Goal: Information Seeking & Learning: Learn about a topic

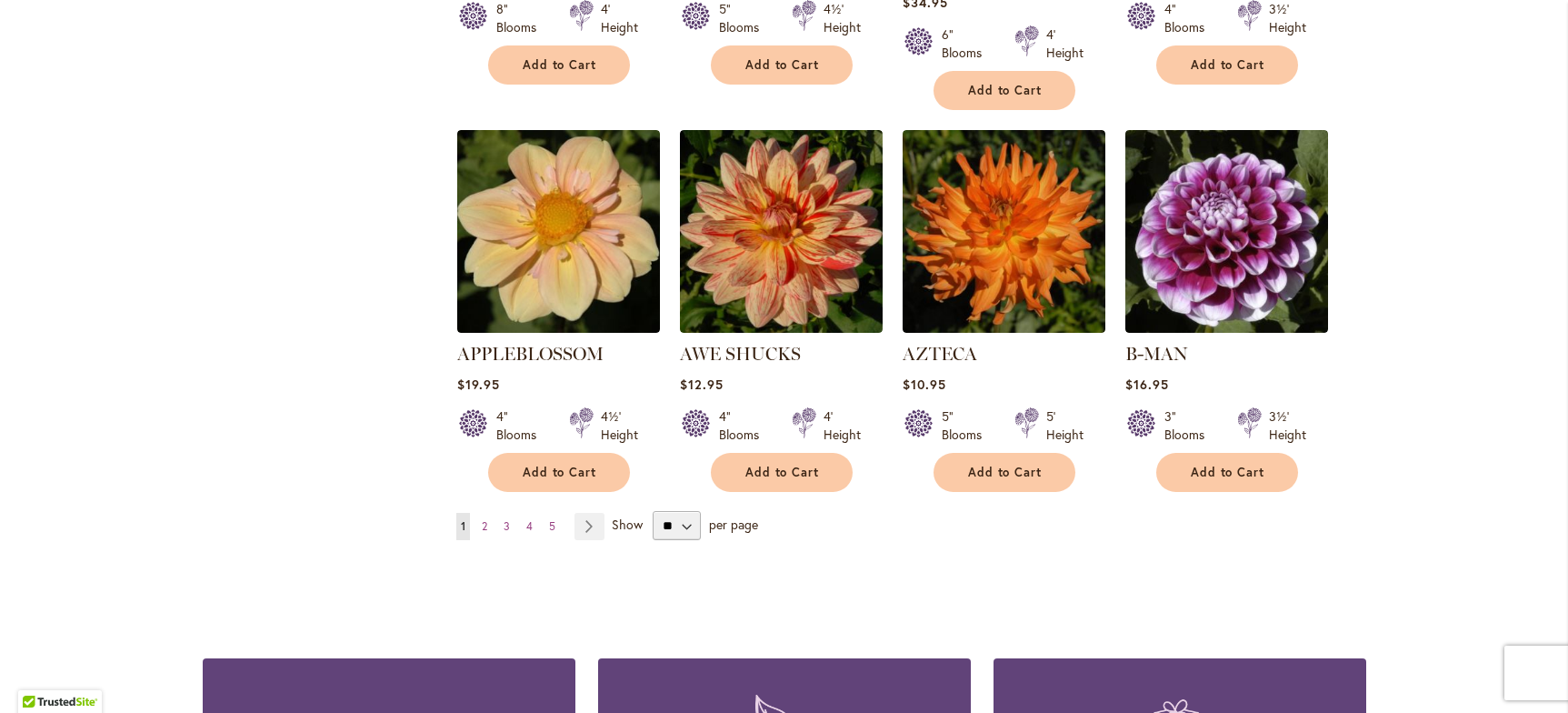
scroll to position [1454, 0]
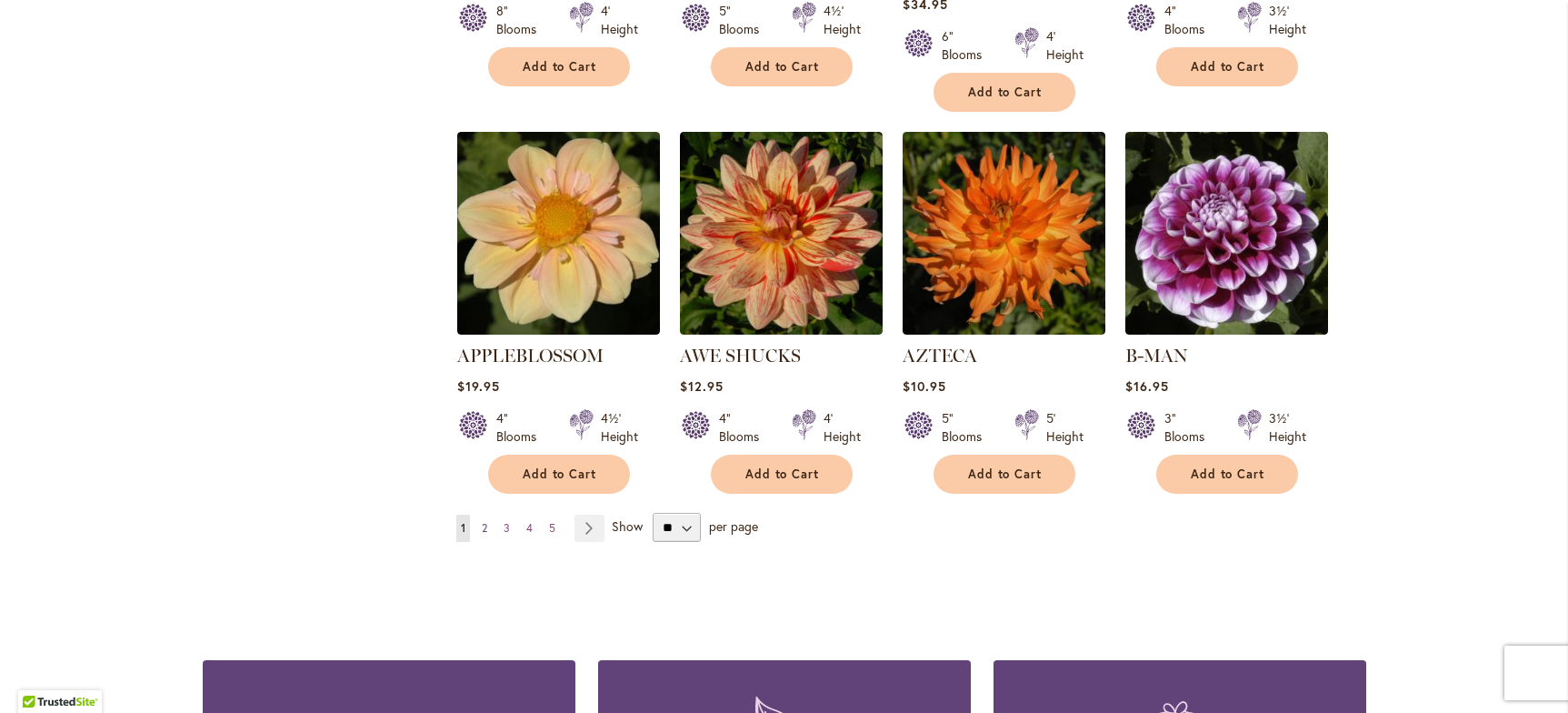
click at [481, 521] on span "2" at bounding box center [484, 527] width 6 height 13
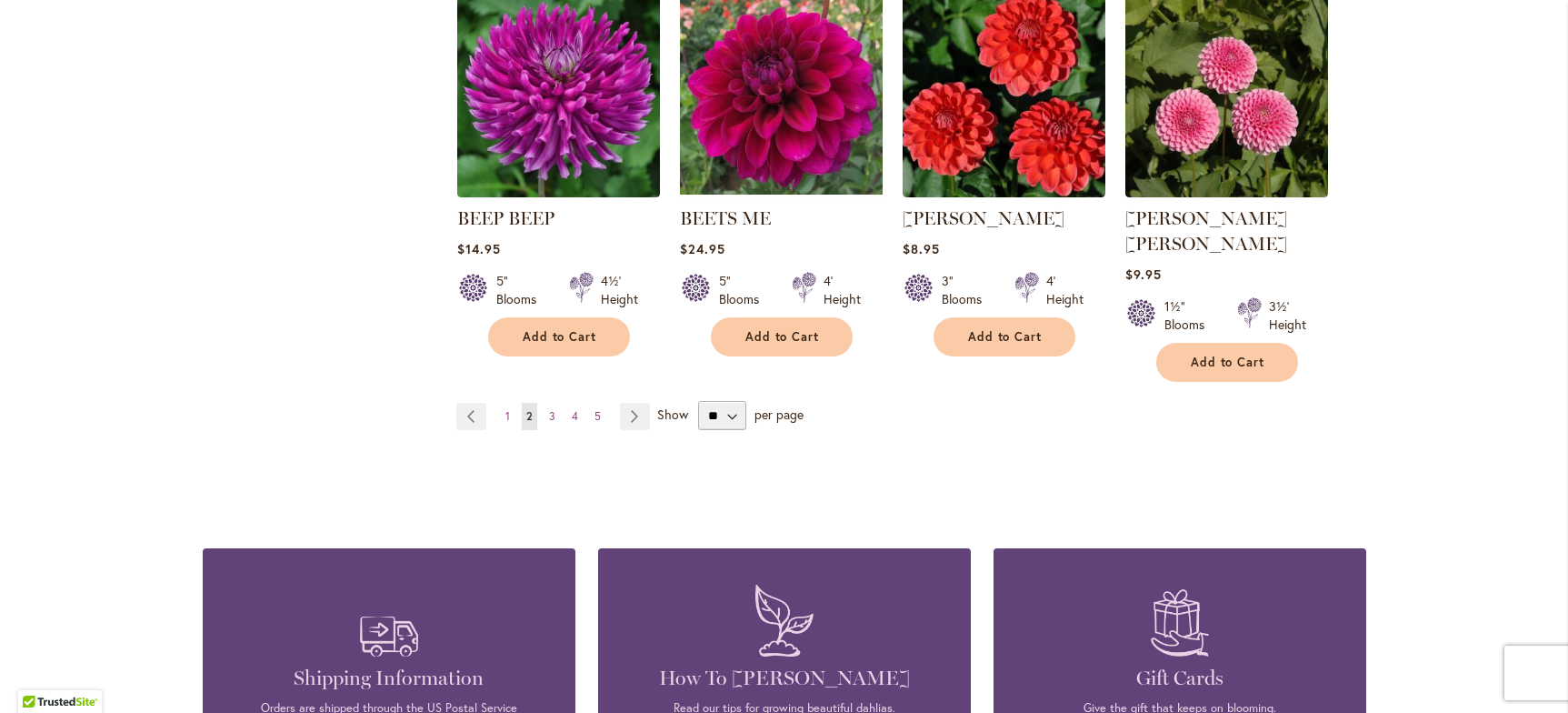
scroll to position [1636, 0]
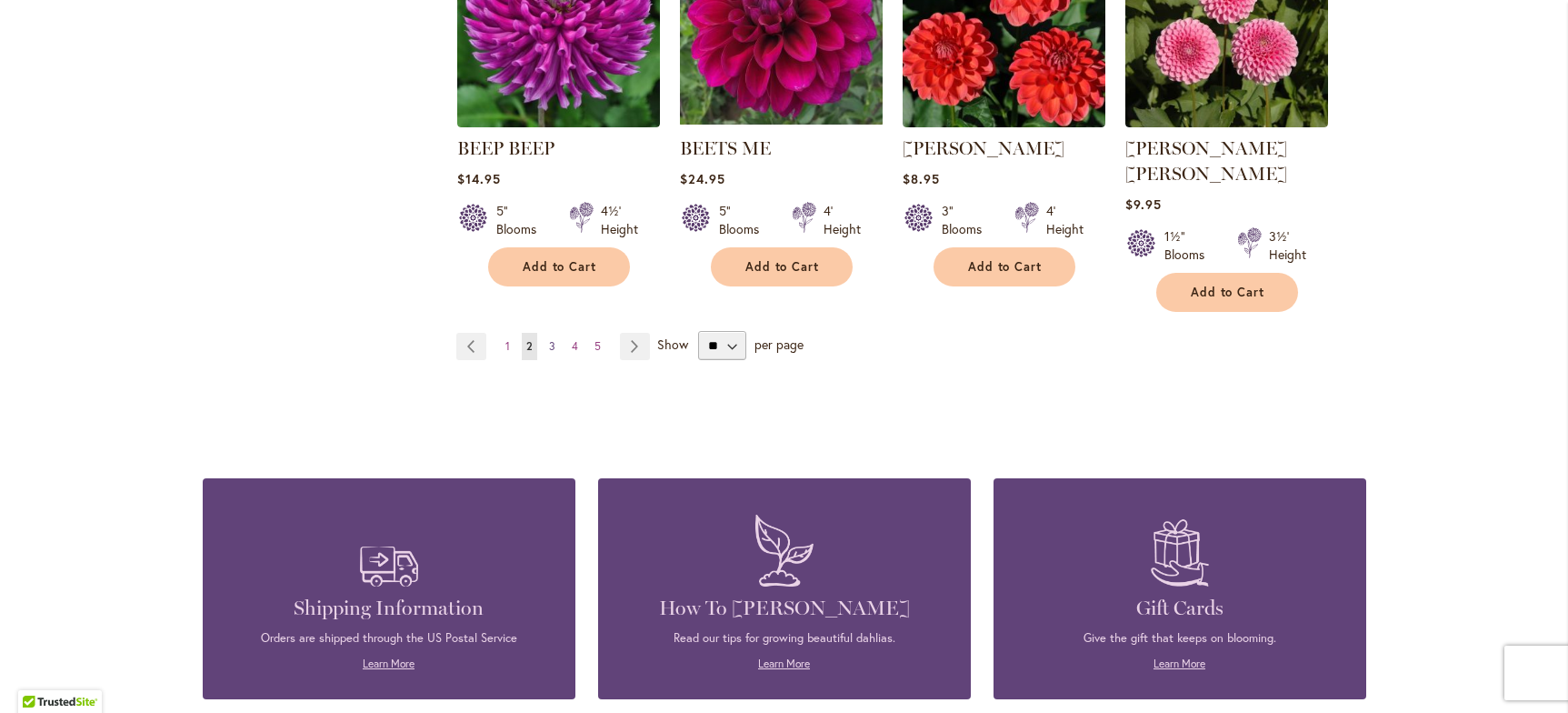
click at [549, 339] on span "3" at bounding box center [552, 346] width 7 height 13
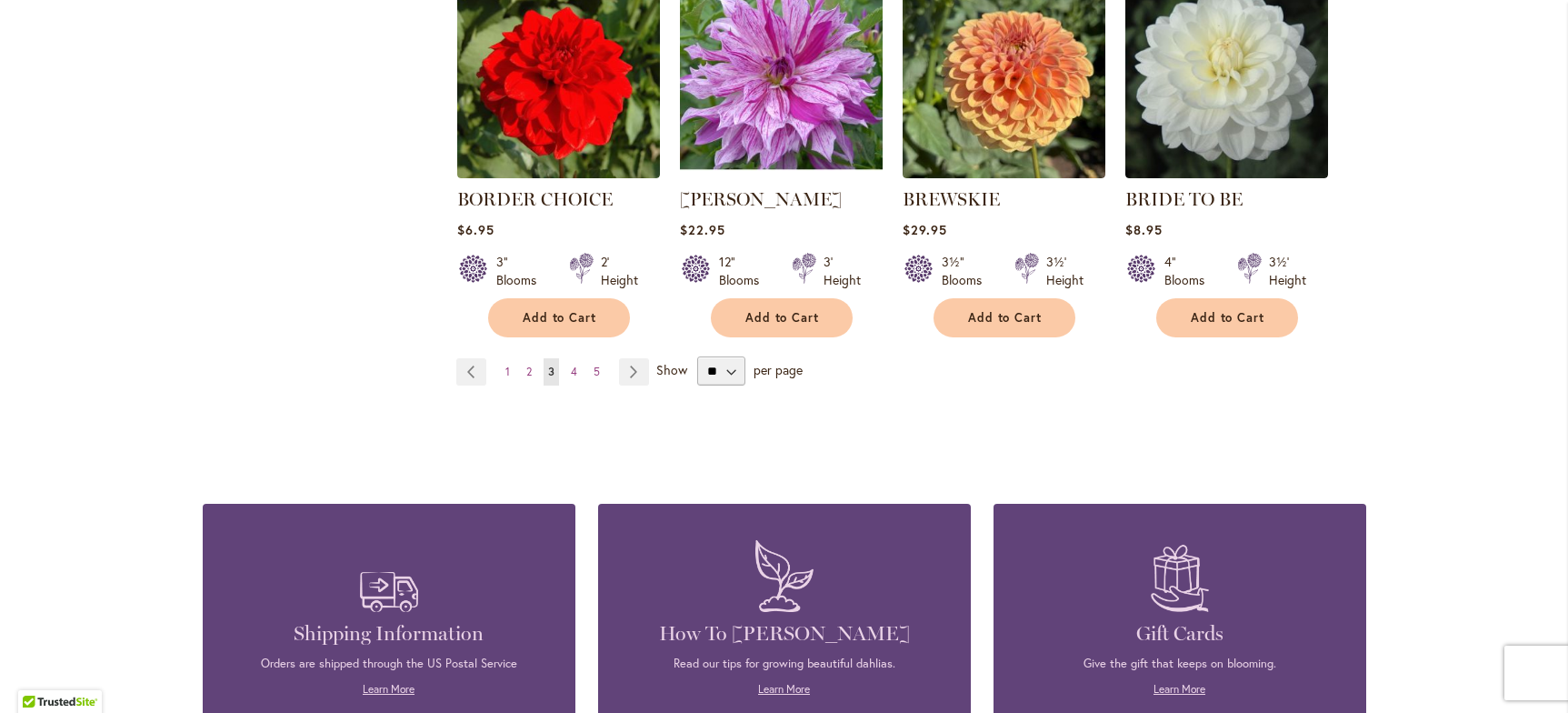
scroll to position [1636, 0]
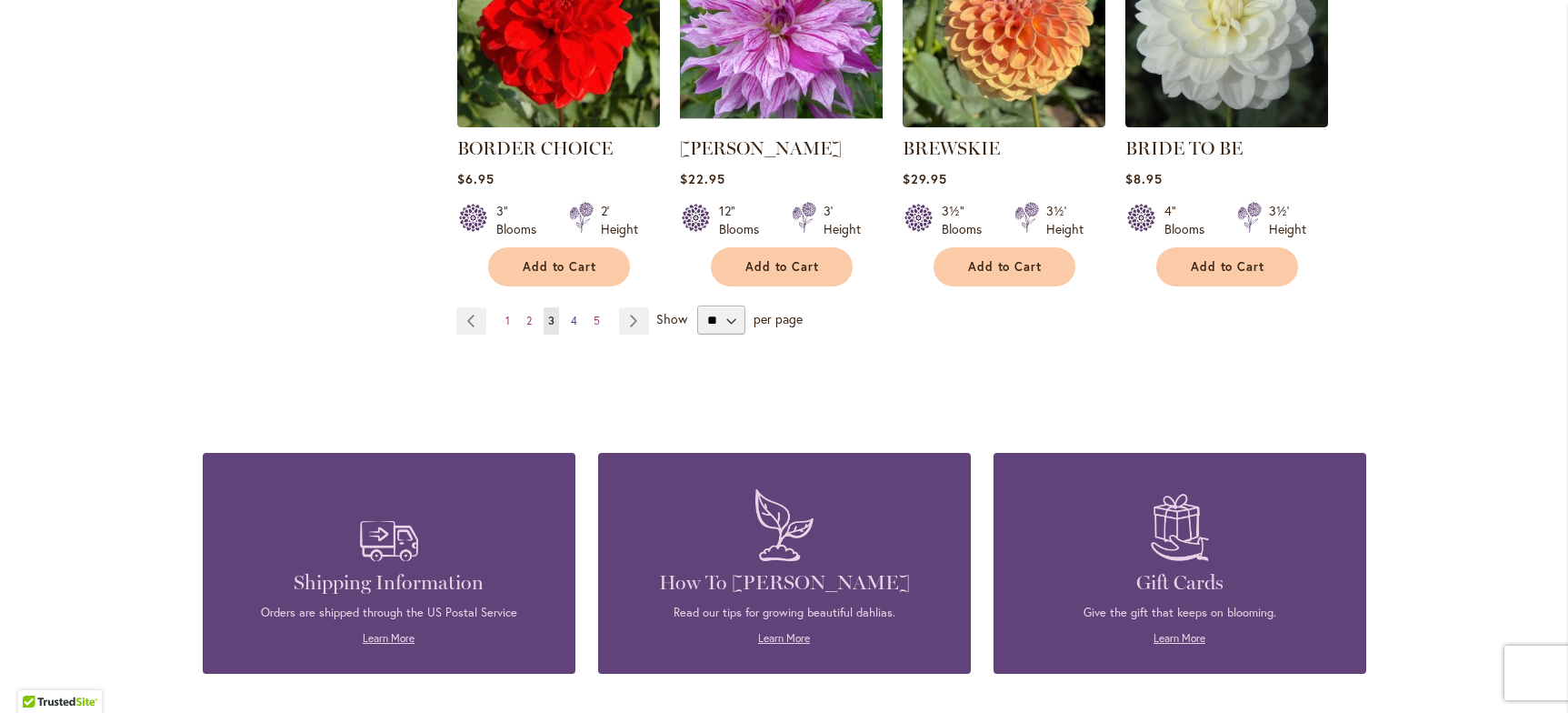
click at [571, 315] on span "4" at bounding box center [574, 320] width 7 height 13
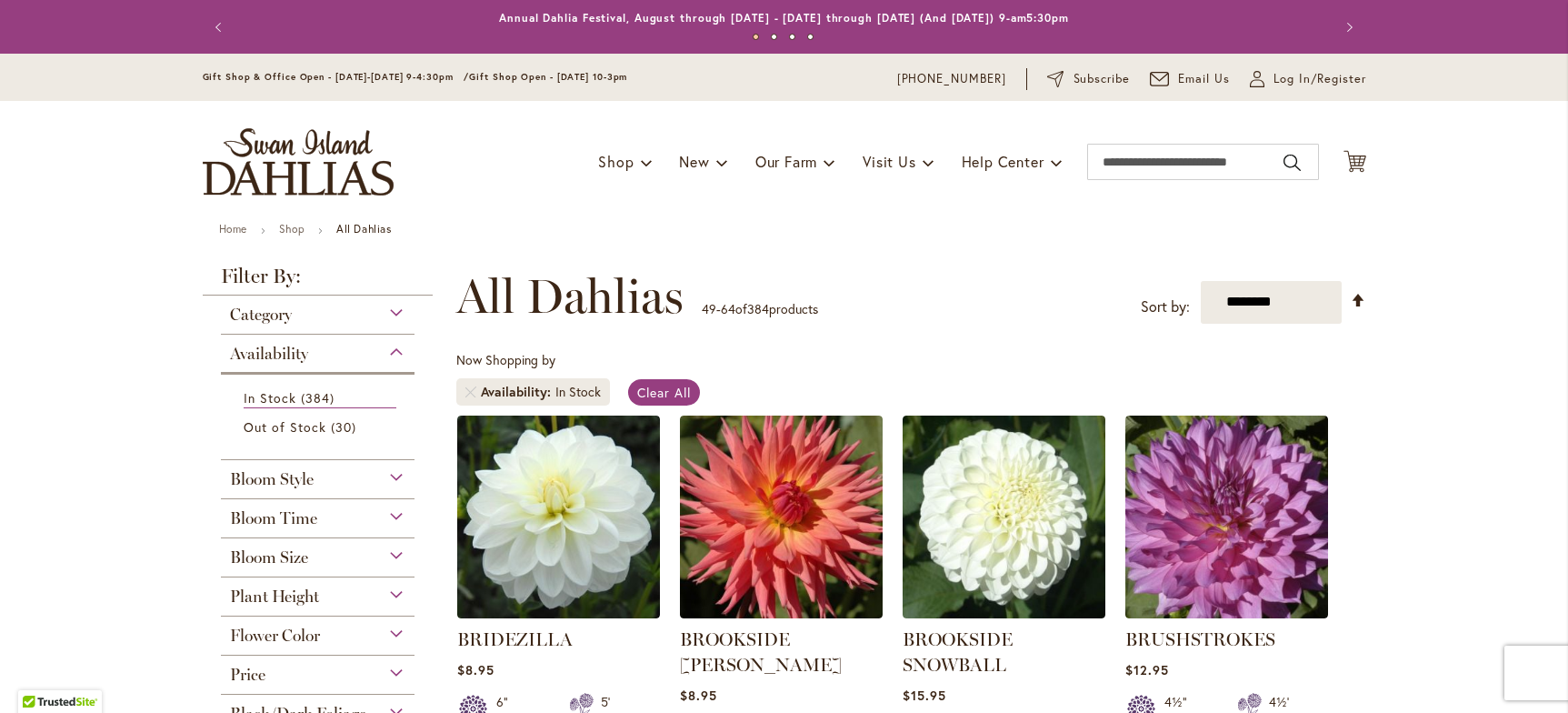
click at [387, 553] on div "Bloom Size" at bounding box center [318, 552] width 195 height 29
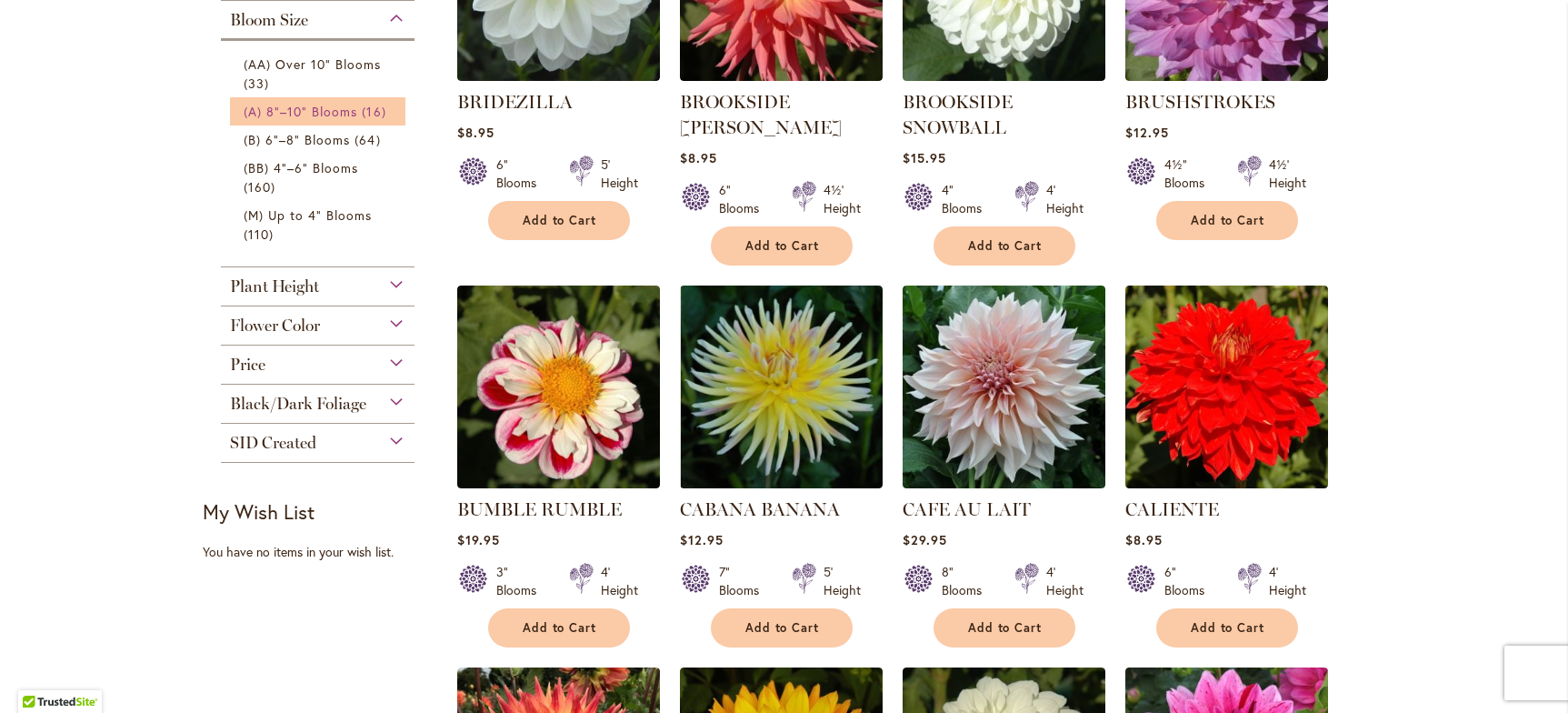
click at [330, 109] on span "(A) 8"–10" Blooms" at bounding box center [301, 111] width 115 height 17
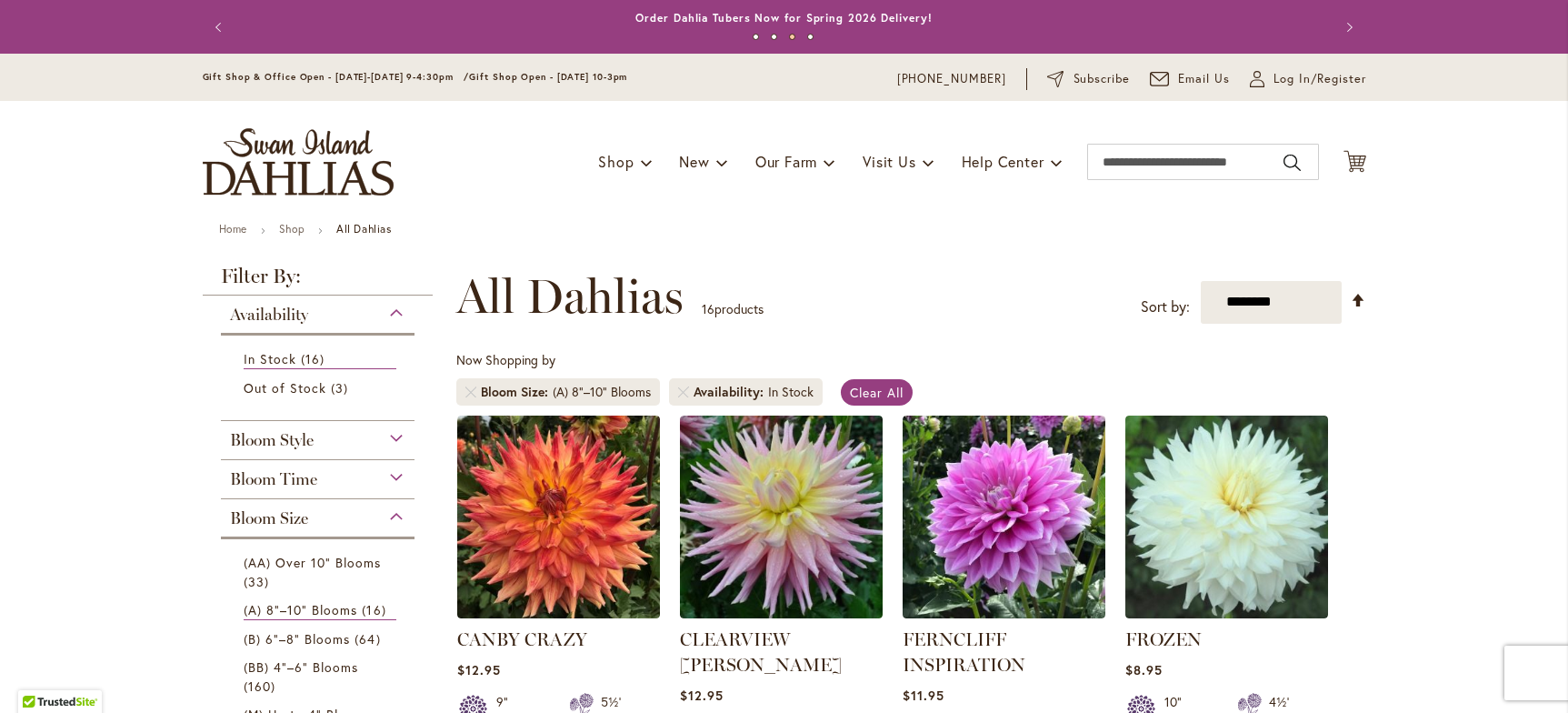
click at [388, 311] on div "Availability" at bounding box center [318, 310] width 195 height 29
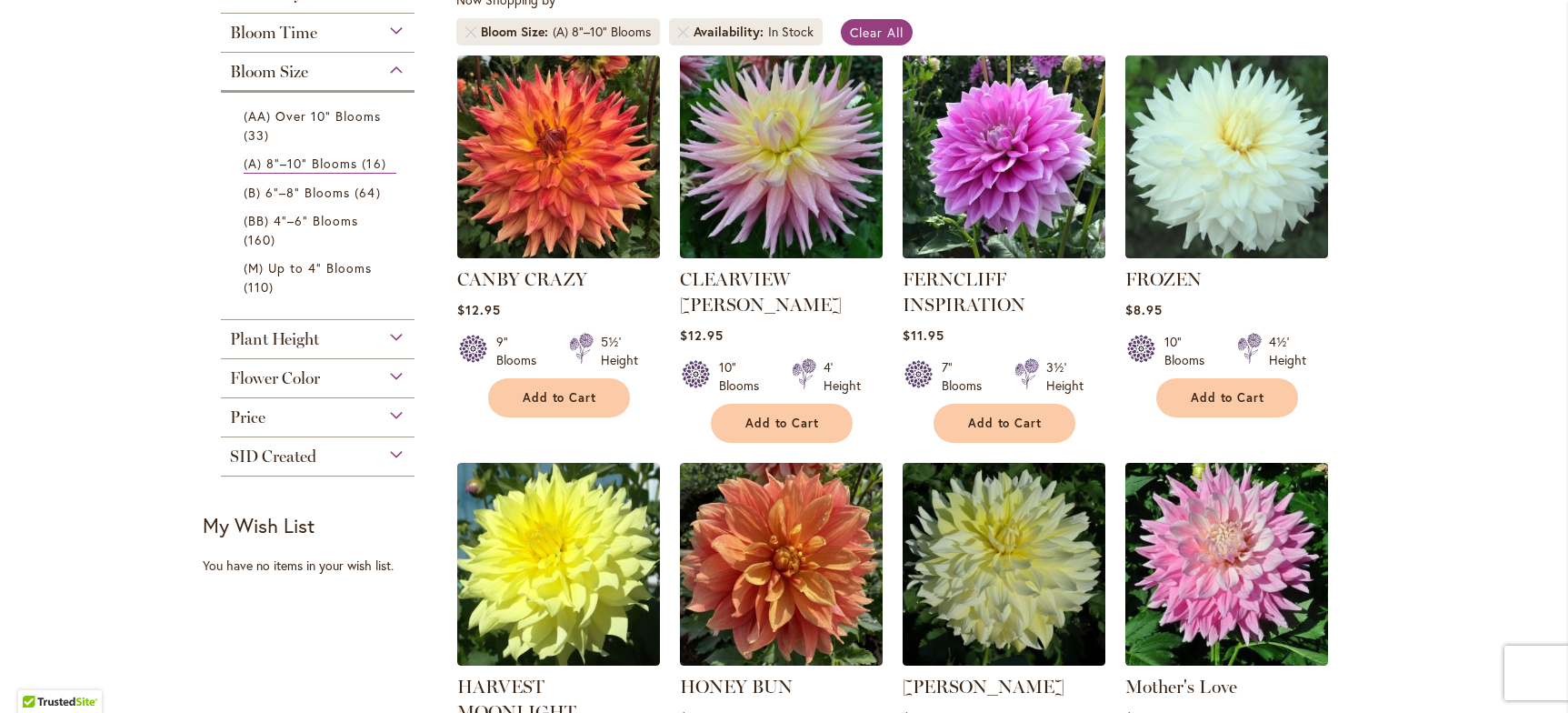
scroll to position [364, 0]
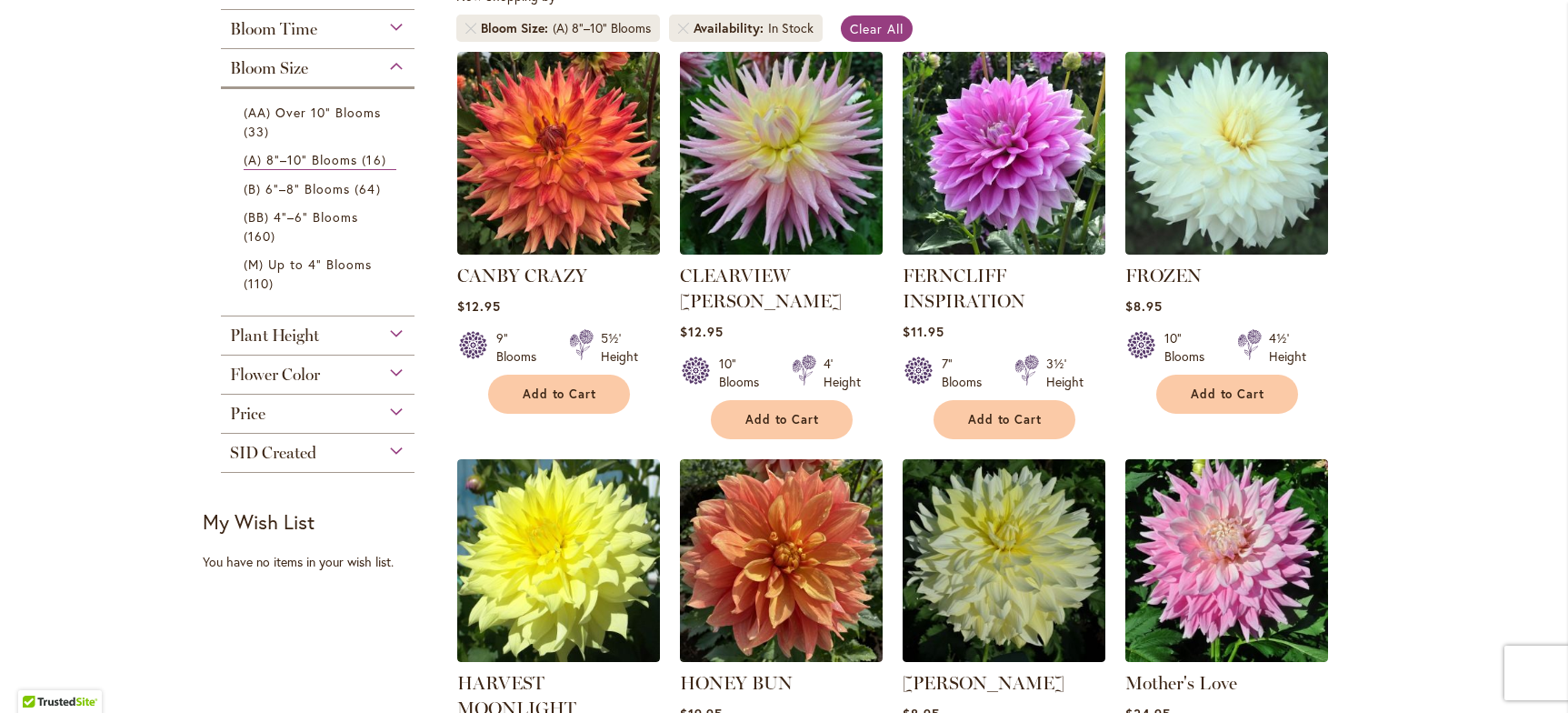
click at [391, 332] on div "Plant Height" at bounding box center [318, 331] width 195 height 29
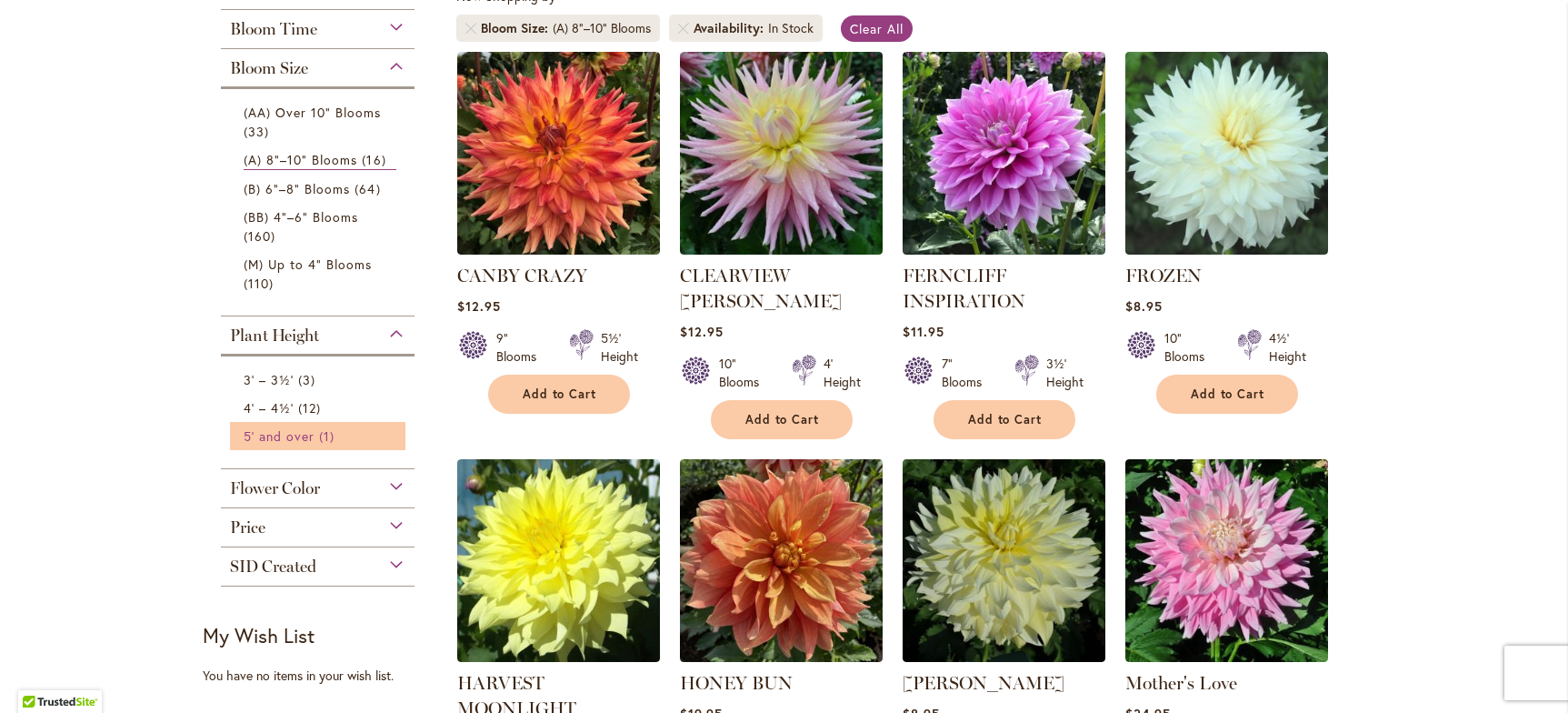
click at [319, 432] on span "1 item" at bounding box center [329, 436] width 20 height 19
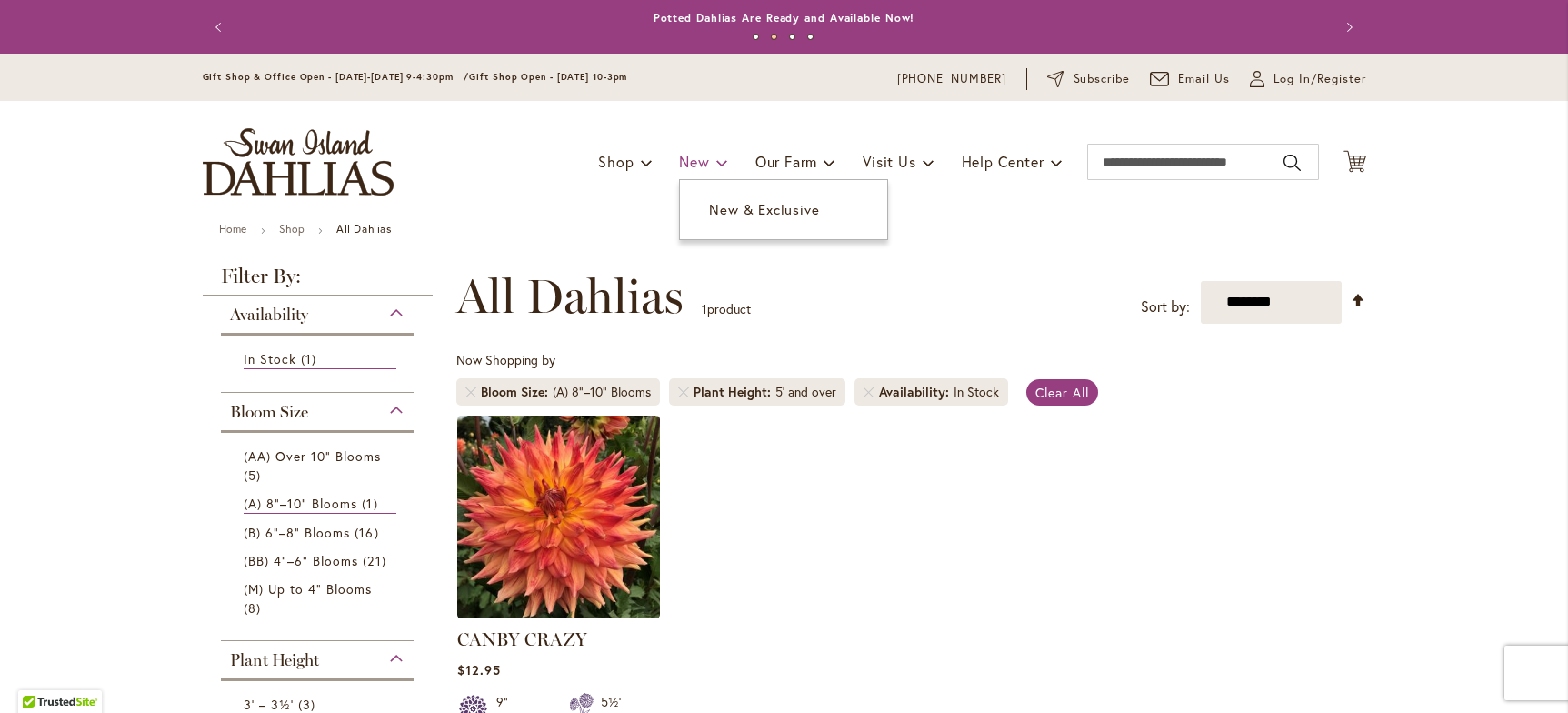
click at [701, 160] on link "New" at bounding box center [703, 161] width 48 height 35
